Goal: Information Seeking & Learning: Find specific fact

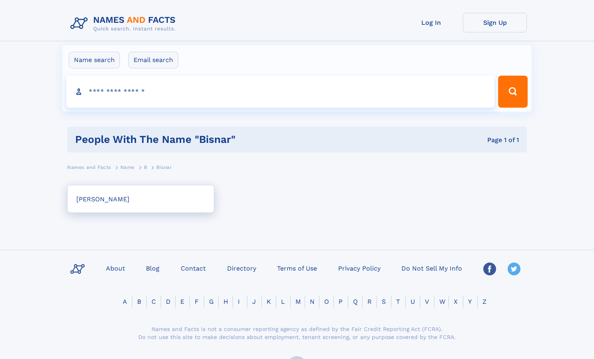
click at [146, 203] on link "Bisnar Jamesson" at bounding box center [140, 199] width 147 height 28
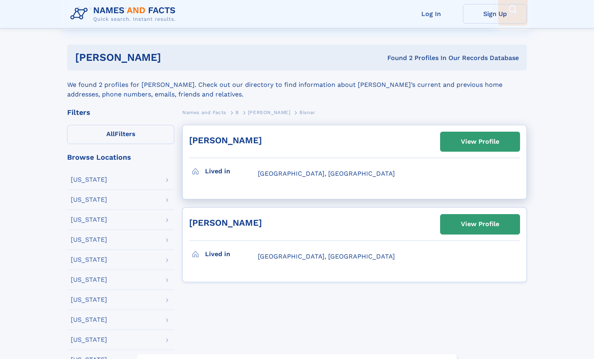
scroll to position [83, 0]
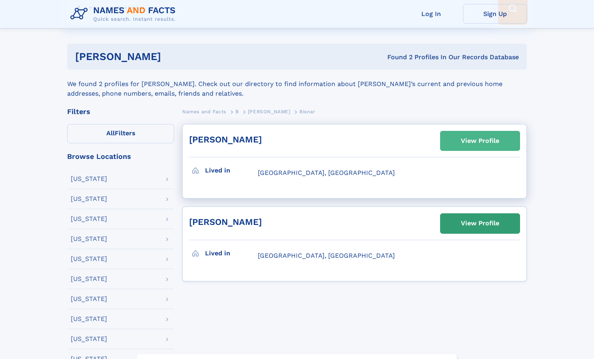
click at [468, 140] on div "View Profile" at bounding box center [480, 141] width 38 height 18
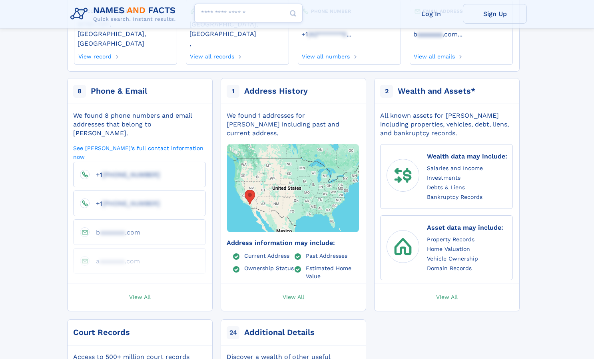
scroll to position [117, 0]
